Goal: Information Seeking & Learning: Find specific page/section

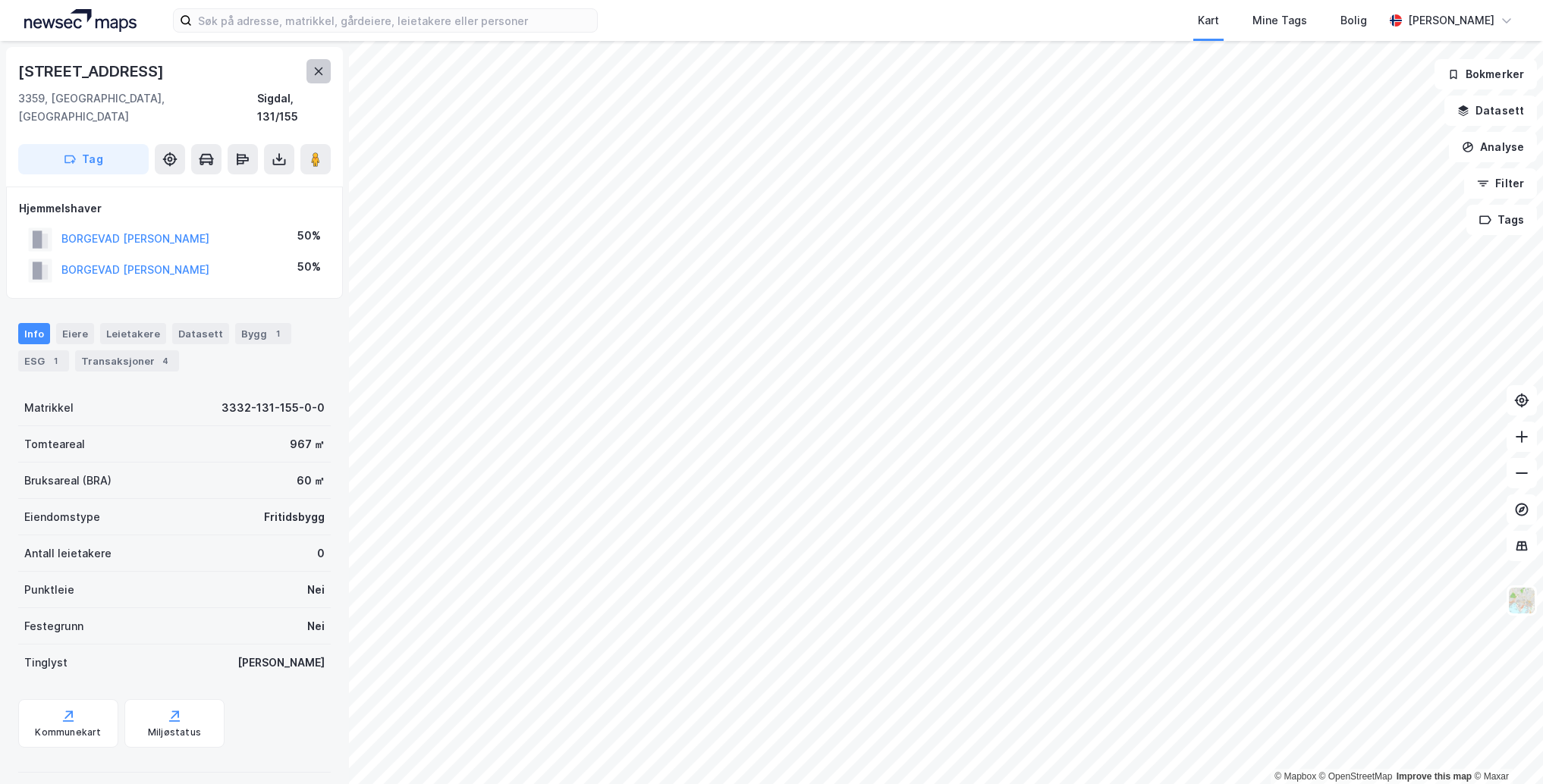
click at [318, 69] on icon at bounding box center [318, 71] width 12 height 12
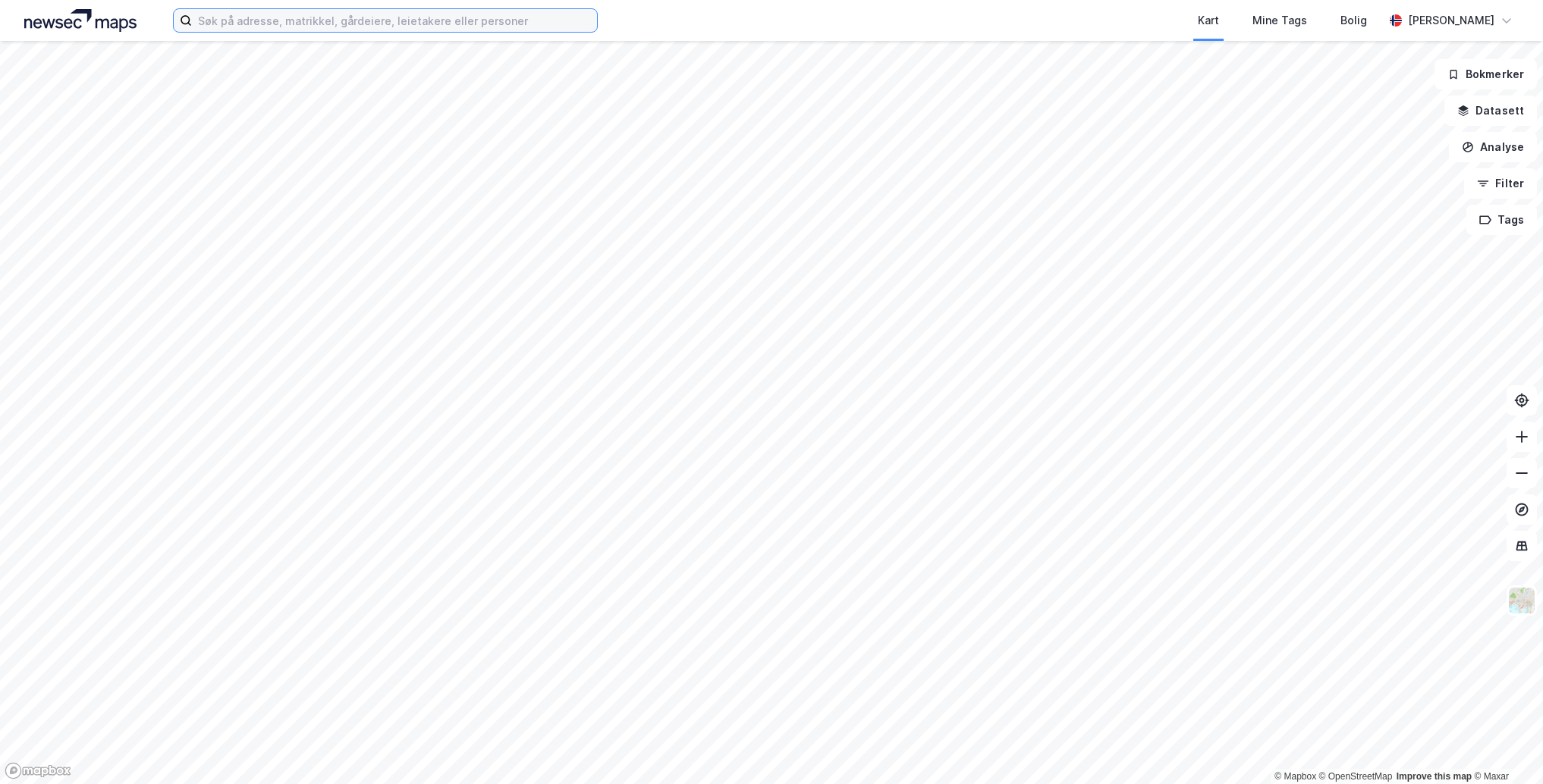
click at [336, 17] on input at bounding box center [395, 20] width 405 height 23
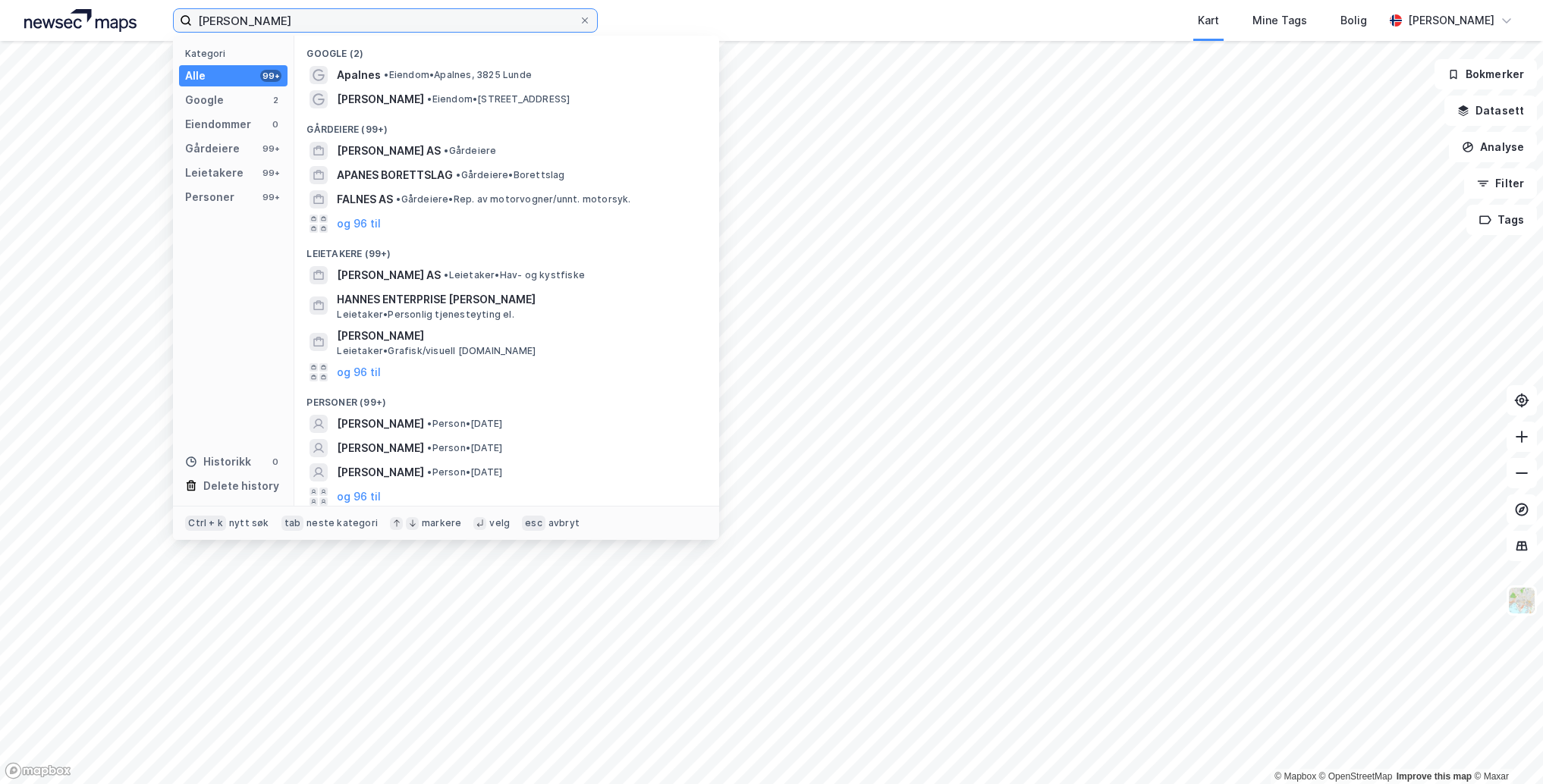
click at [235, 19] on input "[PERSON_NAME]" at bounding box center [385, 20] width 387 height 23
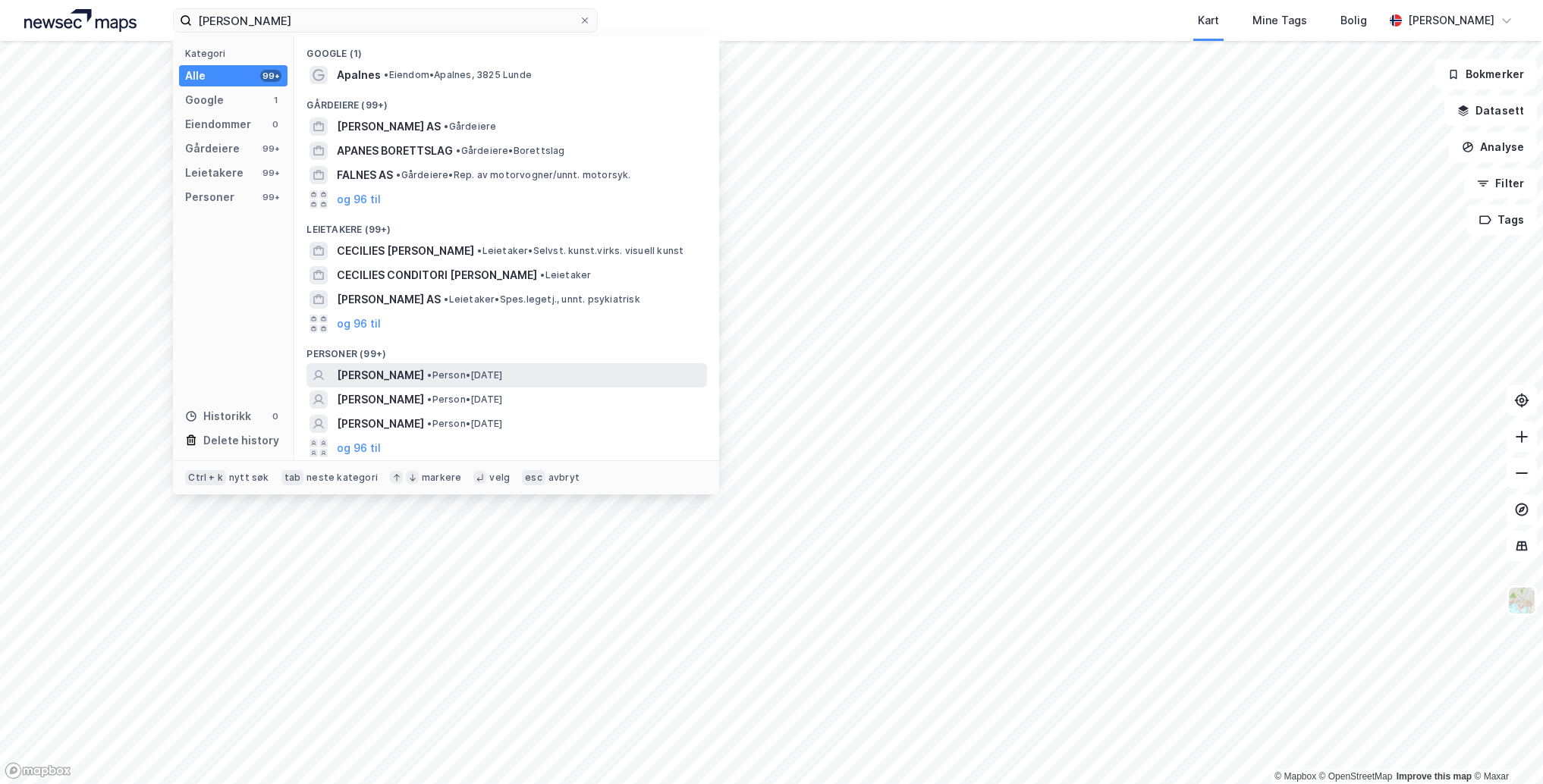
click at [410, 371] on span "[PERSON_NAME]" at bounding box center [380, 375] width 87 height 18
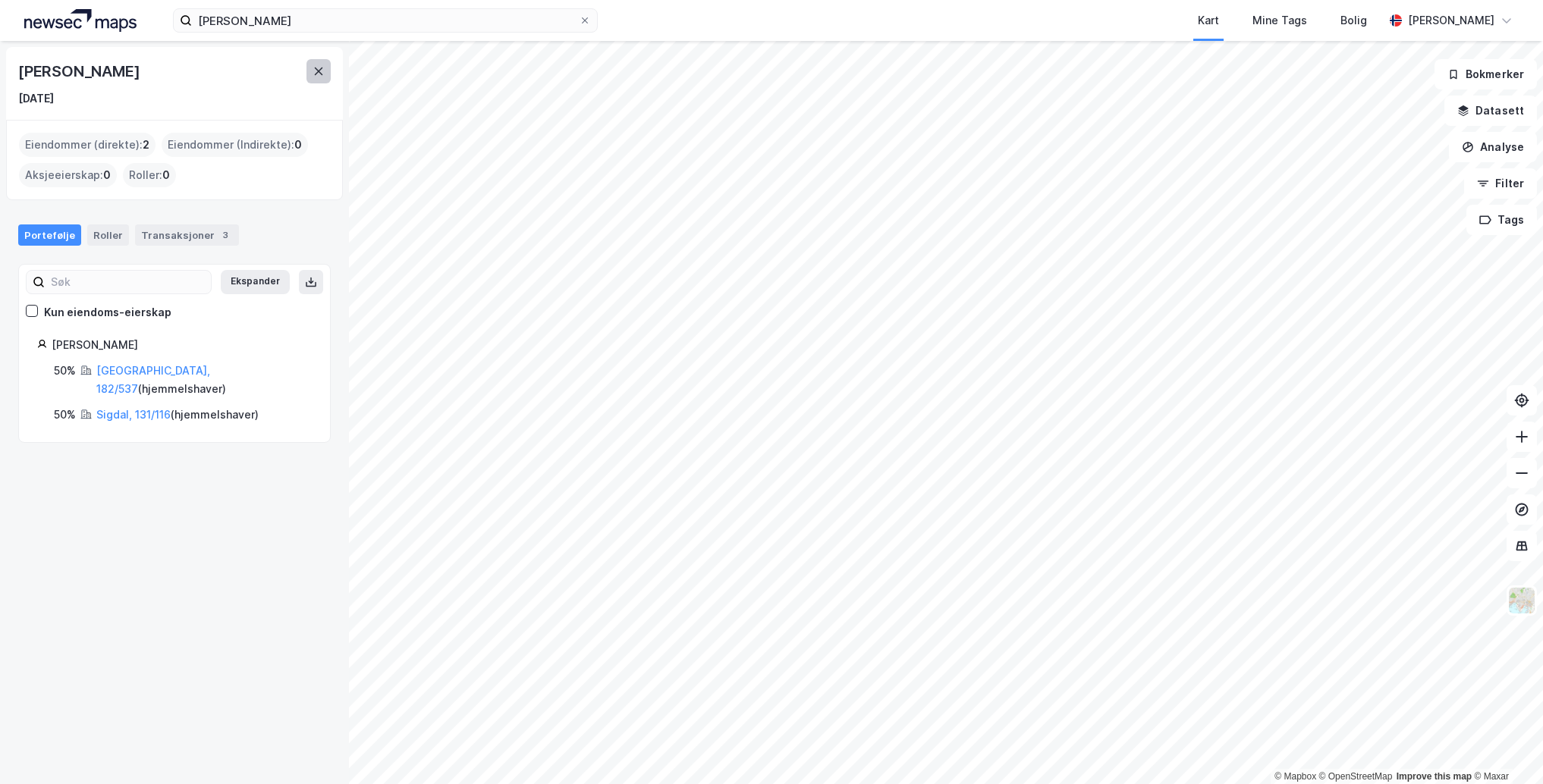
click at [313, 69] on icon at bounding box center [318, 71] width 12 height 12
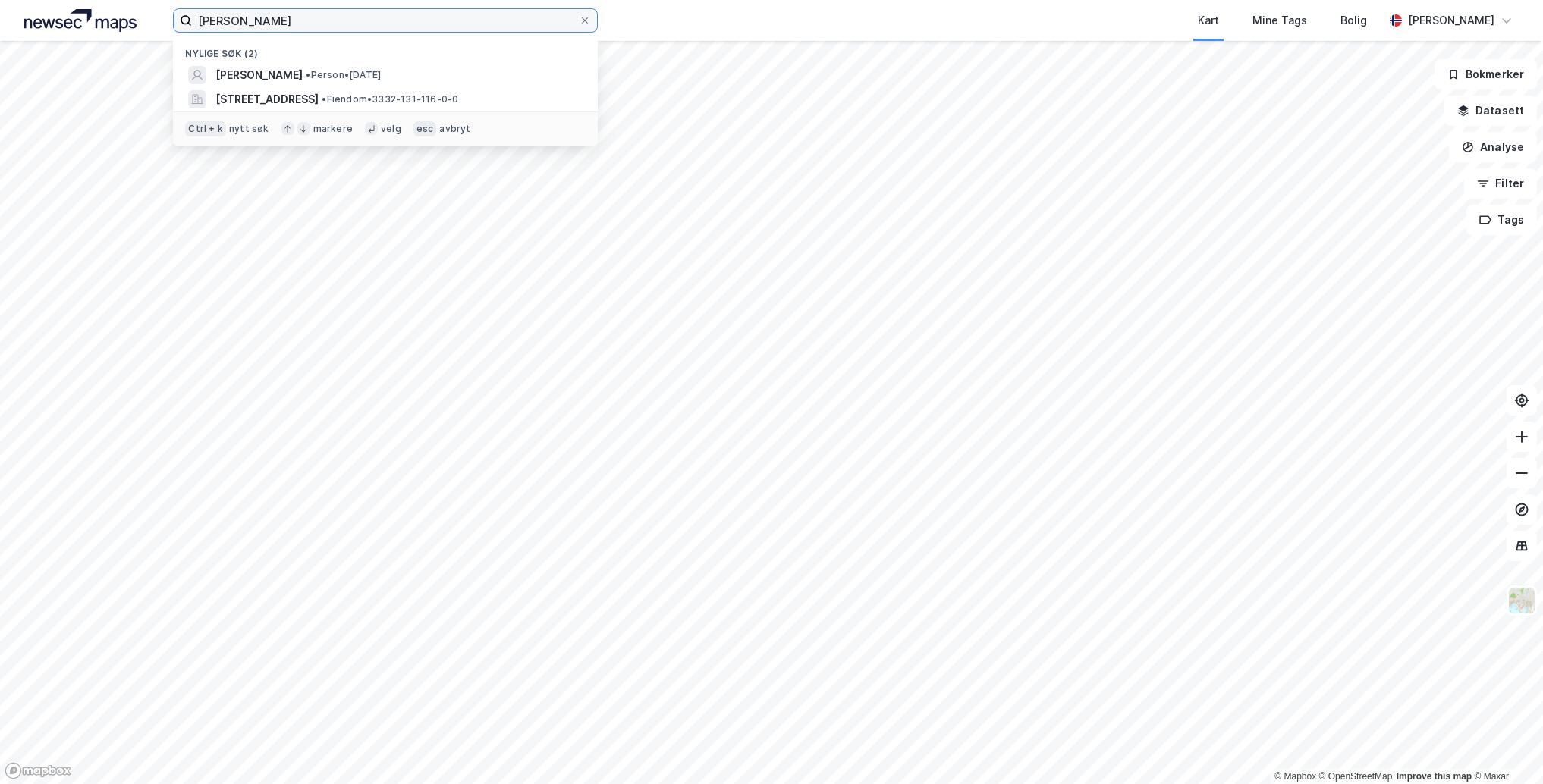
drag, startPoint x: 331, startPoint y: 20, endPoint x: 135, endPoint y: 10, distance: 196.3
click at [135, 10] on div "[PERSON_NAME] søk (2) [PERSON_NAME] • Person • [DATE][STREET_ADDRESS] • Eiendom…" at bounding box center [771, 20] width 1543 height 41
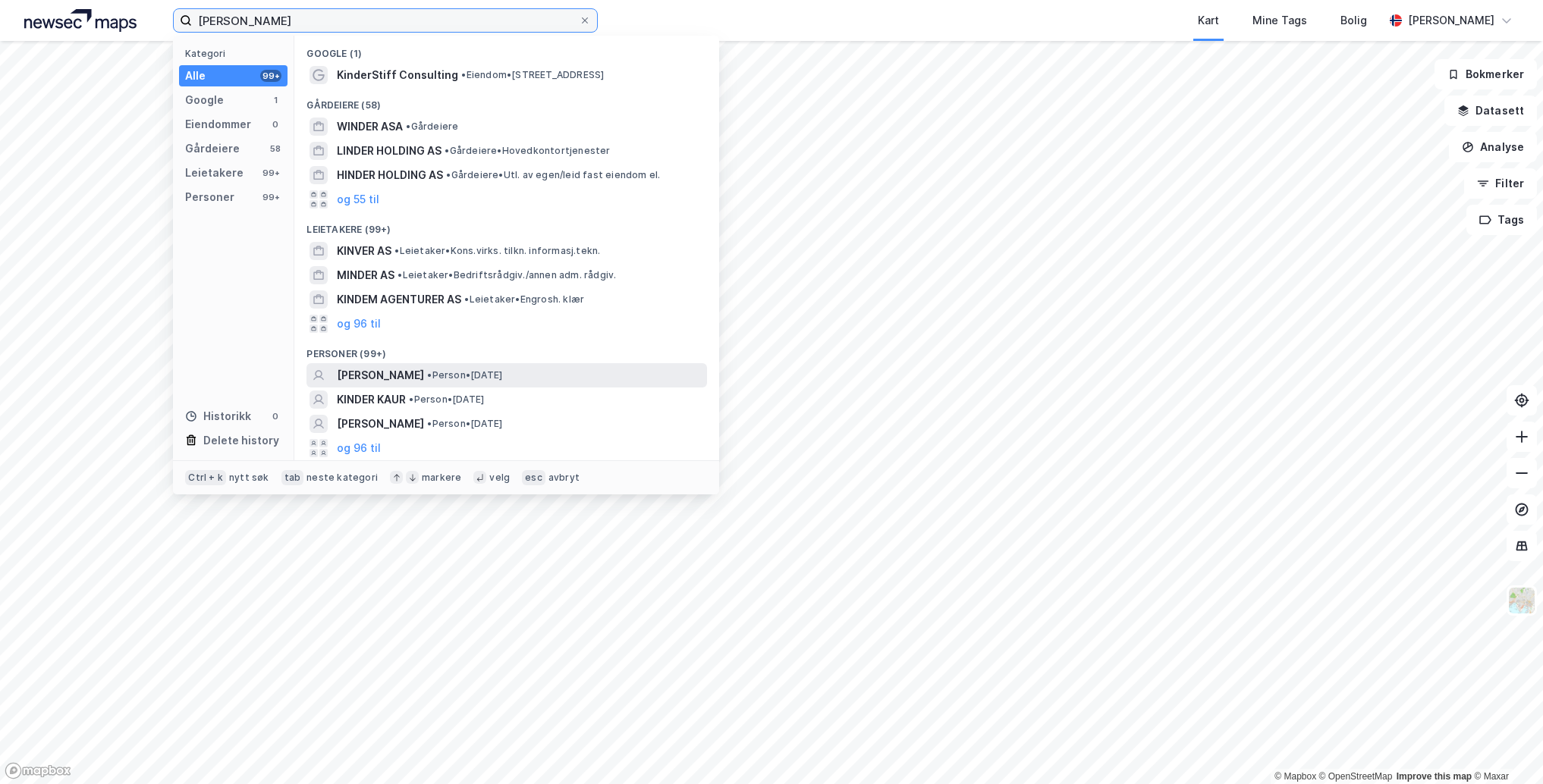
type input "[PERSON_NAME]"
click at [410, 375] on span "[PERSON_NAME]" at bounding box center [380, 375] width 87 height 18
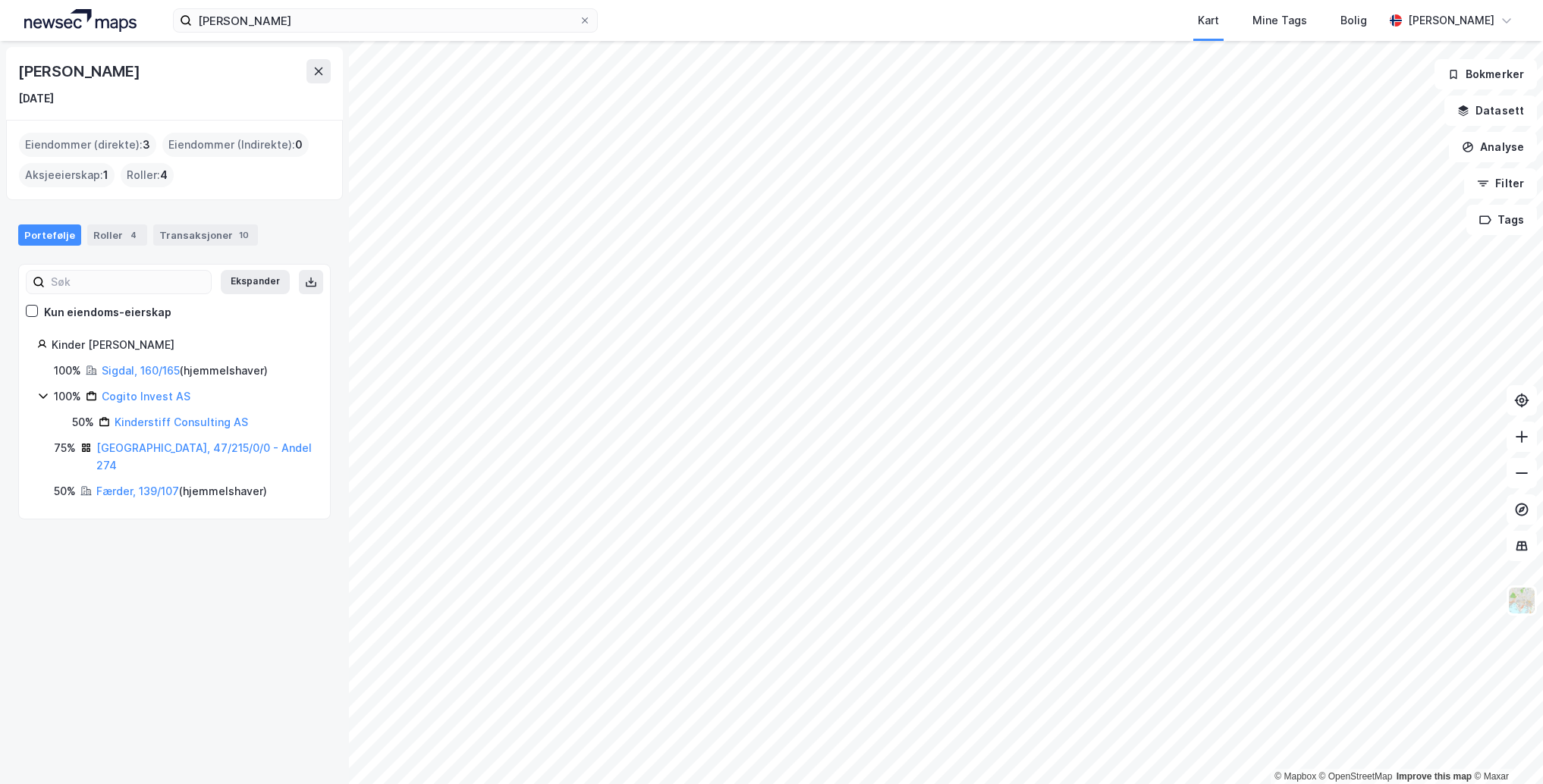
click at [945, 783] on html "[PERSON_NAME] Kart Mine Tags Bolig [PERSON_NAME] © Mapbox © OpenStreetMap Impro…" at bounding box center [771, 392] width 1543 height 784
